Goal: Information Seeking & Learning: Check status

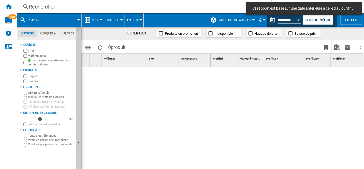
click at [52, 7] on div "Rechercher" at bounding box center [143, 6] width 228 height 7
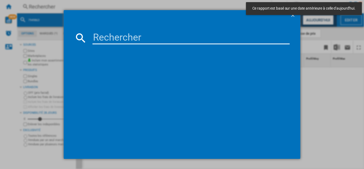
click at [121, 33] on input at bounding box center [190, 37] width 197 height 13
paste input "7919778"
type input "7919778"
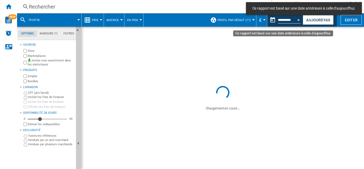
click at [297, 20] on button "Open calendar" at bounding box center [299, 19] width 10 height 10
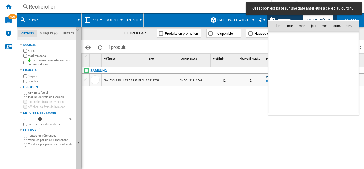
scroll to position [2540, 0]
click at [314, 57] on span "9" at bounding box center [313, 60] width 11 height 11
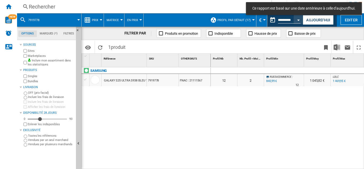
type input "**********"
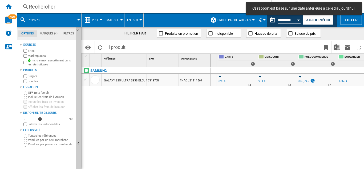
scroll to position [0, 317]
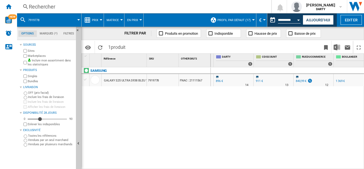
click at [40, 6] on div "Rechercher" at bounding box center [143, 6] width 228 height 7
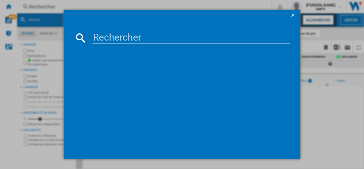
type input "7978170"
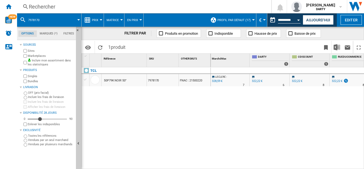
scroll to position [0, 287]
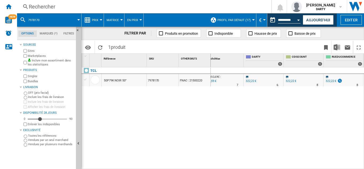
click at [51, 8] on div "Rechercher" at bounding box center [143, 6] width 228 height 7
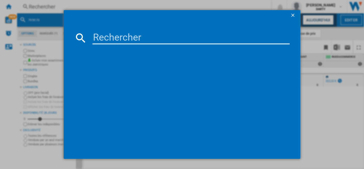
type input "8011699"
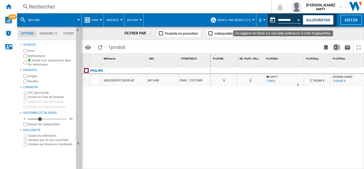
click at [298, 20] on div "Open calendar" at bounding box center [298, 19] width 3 height 1
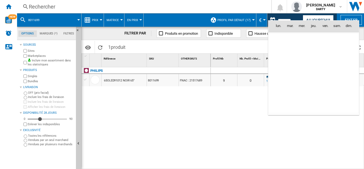
scroll to position [2540, 0]
click at [348, 59] on span "12" at bounding box center [348, 60] width 11 height 11
type input "**********"
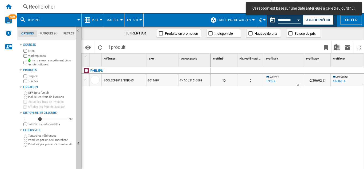
drag, startPoint x: 232, startPoint y: 165, endPoint x: 278, endPoint y: 162, distance: 46.2
click at [278, 162] on div "0 0 0 0 10 0 [PERSON_NAME] : 0.0 % 1 990 € % N/A 3 [PERSON_NAME] : 2 396,92 € A…" at bounding box center [287, 118] width 153 height 102
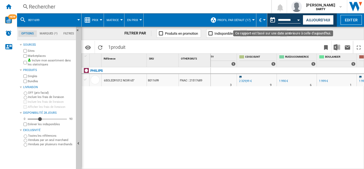
click at [301, 19] on button "Open calendar" at bounding box center [299, 19] width 10 height 10
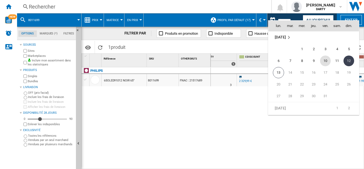
click at [327, 60] on span "10" at bounding box center [325, 60] width 11 height 11
type input "**********"
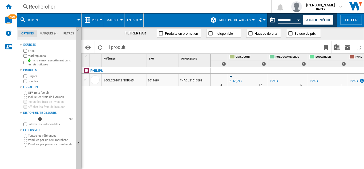
click at [51, 6] on div "Rechercher" at bounding box center [143, 6] width 228 height 7
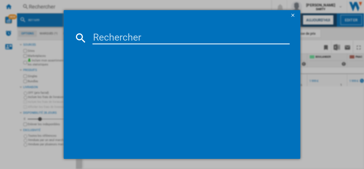
type input "8001502"
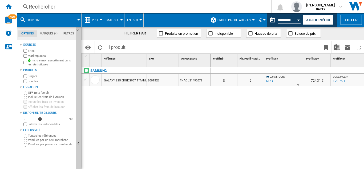
click at [299, 21] on button "Open calendar" at bounding box center [299, 19] width 10 height 10
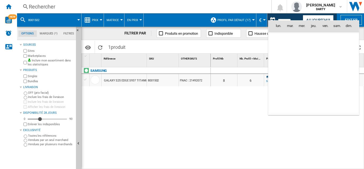
scroll to position [2540, 0]
click at [349, 61] on span "12" at bounding box center [348, 60] width 11 height 11
type input "**********"
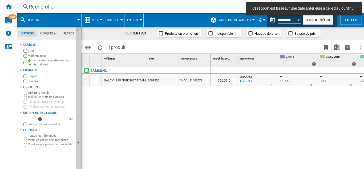
scroll to position [0, 254]
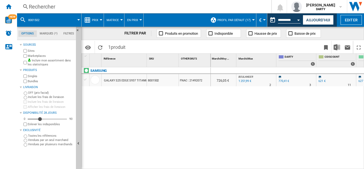
click at [35, 6] on div "Rechercher" at bounding box center [143, 6] width 228 height 7
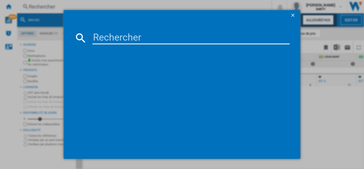
type input "7701900"
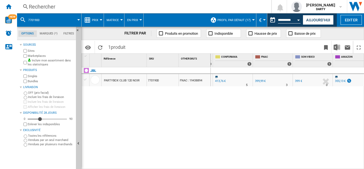
scroll to position [0, 443]
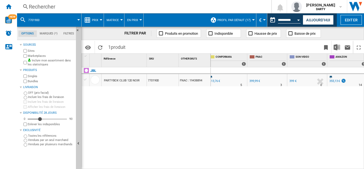
drag, startPoint x: 160, startPoint y: 81, endPoint x: 148, endPoint y: 80, distance: 12.1
click at [148, 80] on div "7701900" at bounding box center [163, 80] width 32 height 12
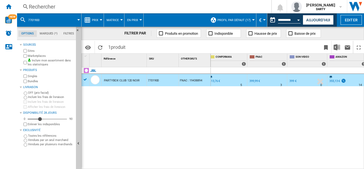
drag, startPoint x: 159, startPoint y: 81, endPoint x: 151, endPoint y: 80, distance: 7.8
click at [151, 80] on div "7701900" at bounding box center [163, 80] width 32 height 12
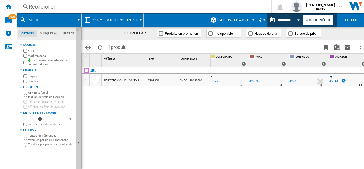
drag, startPoint x: 40, startPoint y: 20, endPoint x: 59, endPoint y: 31, distance: 21.9
click at [59, 31] on div "7701900 Prix Prix Matrice des prix Classement des prix Analyses Base 100 Référe…" at bounding box center [190, 90] width 347 height 155
click at [41, 7] on div "Rechercher" at bounding box center [143, 6] width 228 height 7
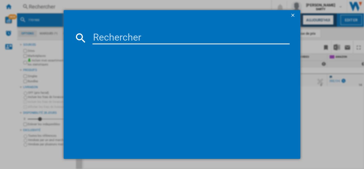
type input "8040125"
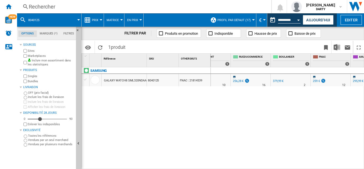
scroll to position [0, 381]
click at [345, 64] on div "1" at bounding box center [345, 64] width 4 height 4
click at [41, 6] on div "Rechercher" at bounding box center [143, 6] width 228 height 7
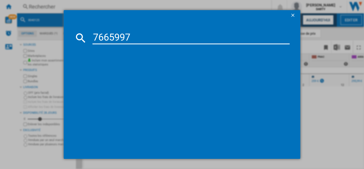
type input "7665997"
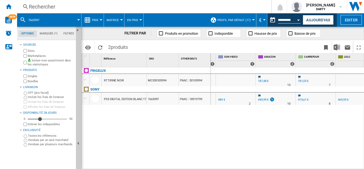
scroll to position [0, 605]
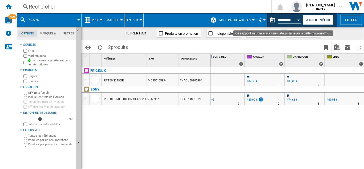
click at [298, 19] on button "Open calendar" at bounding box center [299, 19] width 10 height 10
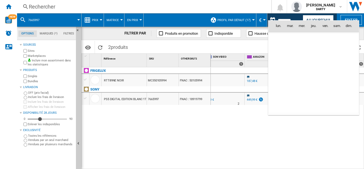
scroll to position [2540, 0]
click at [325, 60] on span "10" at bounding box center [325, 60] width 11 height 11
type input "**********"
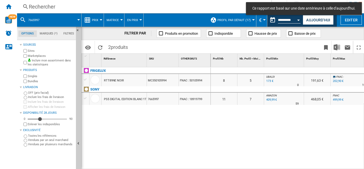
scroll to position [0, 335]
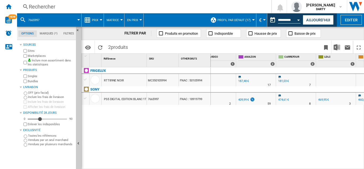
click at [41, 7] on div "Rechercher" at bounding box center [143, 6] width 228 height 7
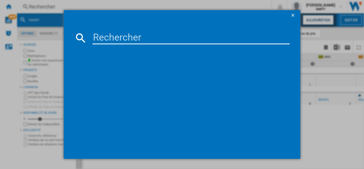
click at [123, 42] on input at bounding box center [190, 37] width 197 height 13
type input "7939183"
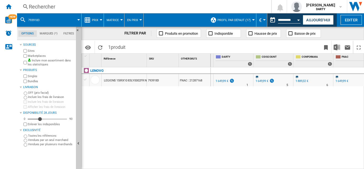
scroll to position [0, 326]
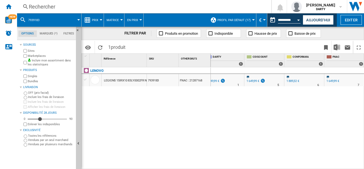
click at [41, 3] on div "Rechercher" at bounding box center [143, 6] width 228 height 7
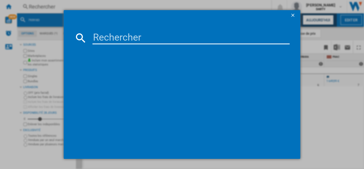
click at [110, 39] on input at bounding box center [190, 37] width 197 height 13
type input "7939183"
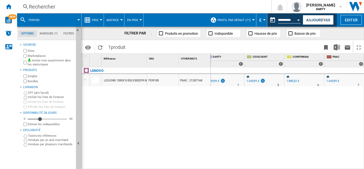
click at [51, 6] on div "Rechercher" at bounding box center [143, 6] width 228 height 7
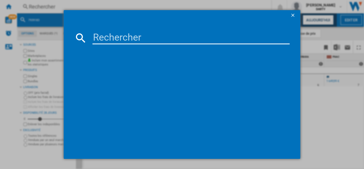
type input "7899513"
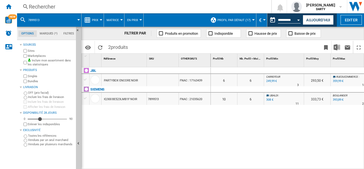
click at [46, 8] on div "Rechercher" at bounding box center [143, 6] width 228 height 7
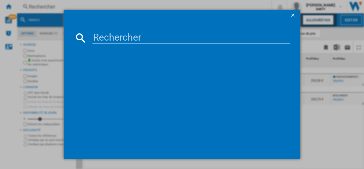
type input "7899513"
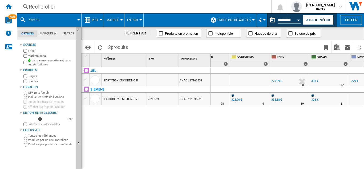
scroll to position [0, 462]
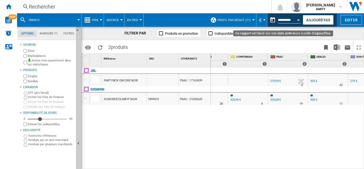
click at [297, 20] on button "Open calendar" at bounding box center [299, 19] width 10 height 10
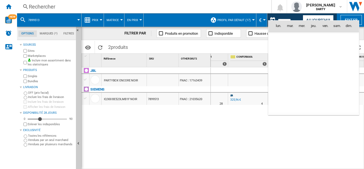
scroll to position [2540, 0]
click at [339, 59] on span "11" at bounding box center [336, 60] width 11 height 11
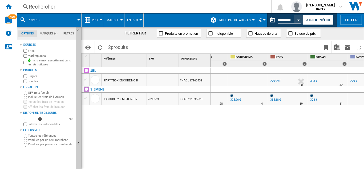
type input "**********"
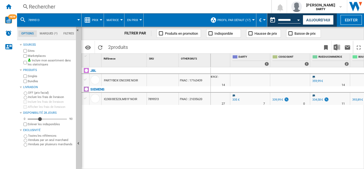
scroll to position [0, 409]
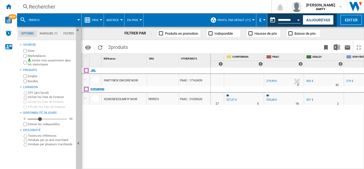
click at [40, 7] on div "Rechercher" at bounding box center [143, 6] width 228 height 7
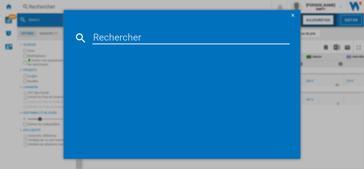
type input "7684118"
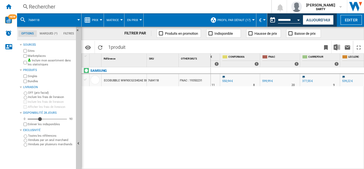
scroll to position [0, 420]
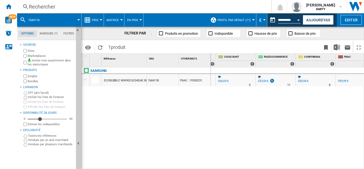
click at [41, 2] on div "Rechercher Rechercher 0 [PERSON_NAME][GEOGRAPHIC_DATA] FNAC [GEOGRAPHIC_DATA]" at bounding box center [190, 6] width 347 height 13
click at [43, 4] on div "Rechercher" at bounding box center [143, 6] width 228 height 7
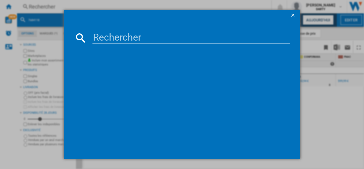
type input "8040125"
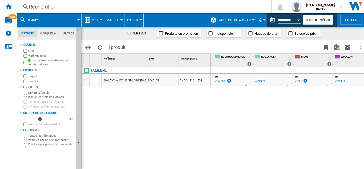
scroll to position [0, 403]
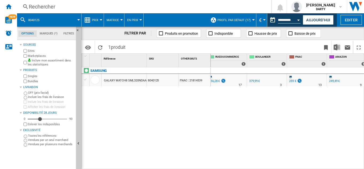
click at [52, 5] on div "Rechercher" at bounding box center [143, 6] width 228 height 7
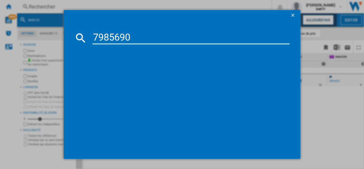
type input "7985690"
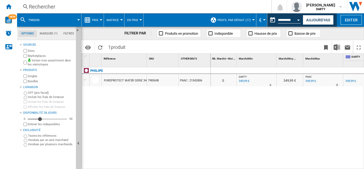
scroll to position [0, 246]
